Goal: Book appointment/travel/reservation

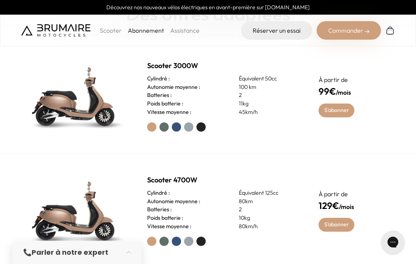
scroll to position [306, 0]
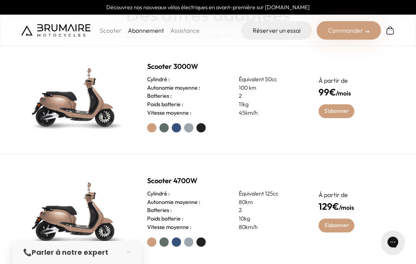
click at [180, 63] on h2 "Scooter 3000W" at bounding box center [223, 66] width 153 height 11
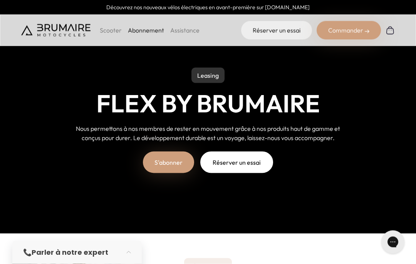
scroll to position [0, 0]
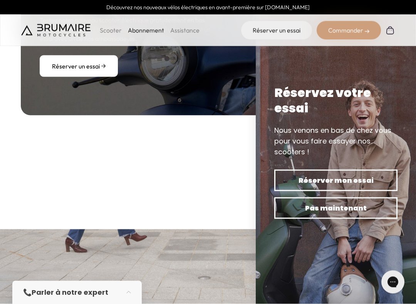
scroll to position [906, 0]
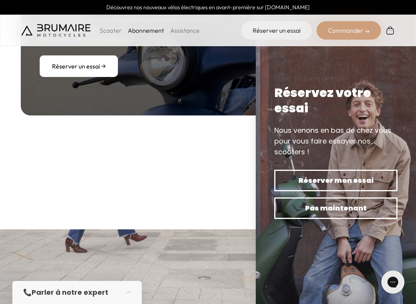
click at [190, 150] on section at bounding box center [208, 187] width 416 height 83
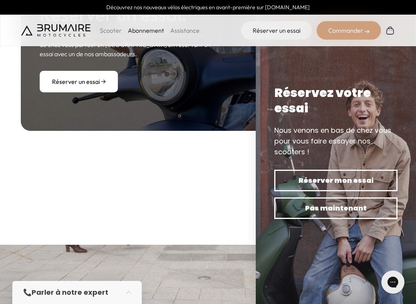
scroll to position [857, 0]
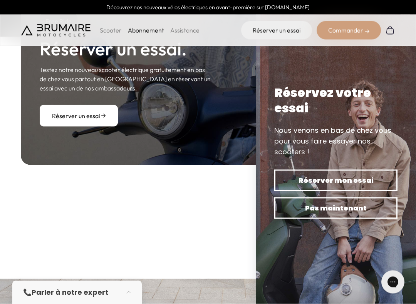
click at [83, 109] on link "Réserver un essai" at bounding box center [79, 116] width 78 height 22
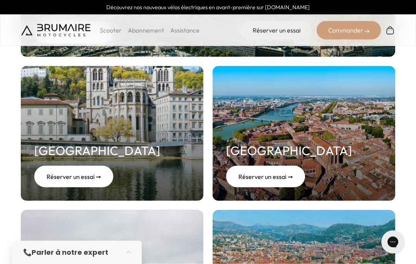
scroll to position [184, 0]
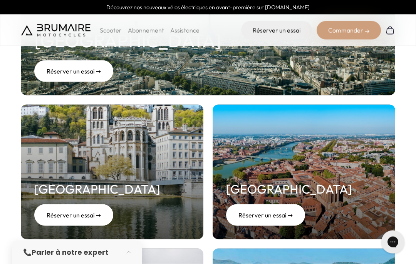
click at [92, 74] on div "Réserver un essai ➞" at bounding box center [73, 71] width 79 height 22
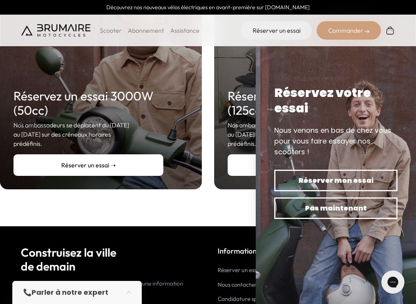
scroll to position [189, 0]
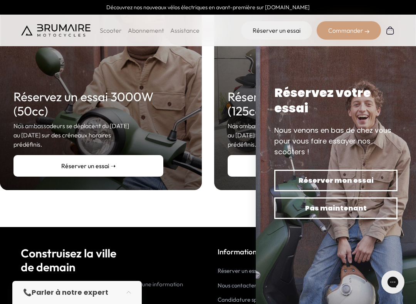
click at [122, 155] on link "Réserver un essai ➝" at bounding box center [88, 166] width 150 height 22
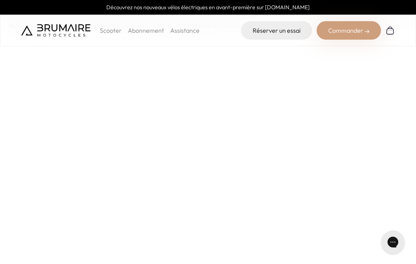
scroll to position [109, 0]
